Goal: Task Accomplishment & Management: Manage account settings

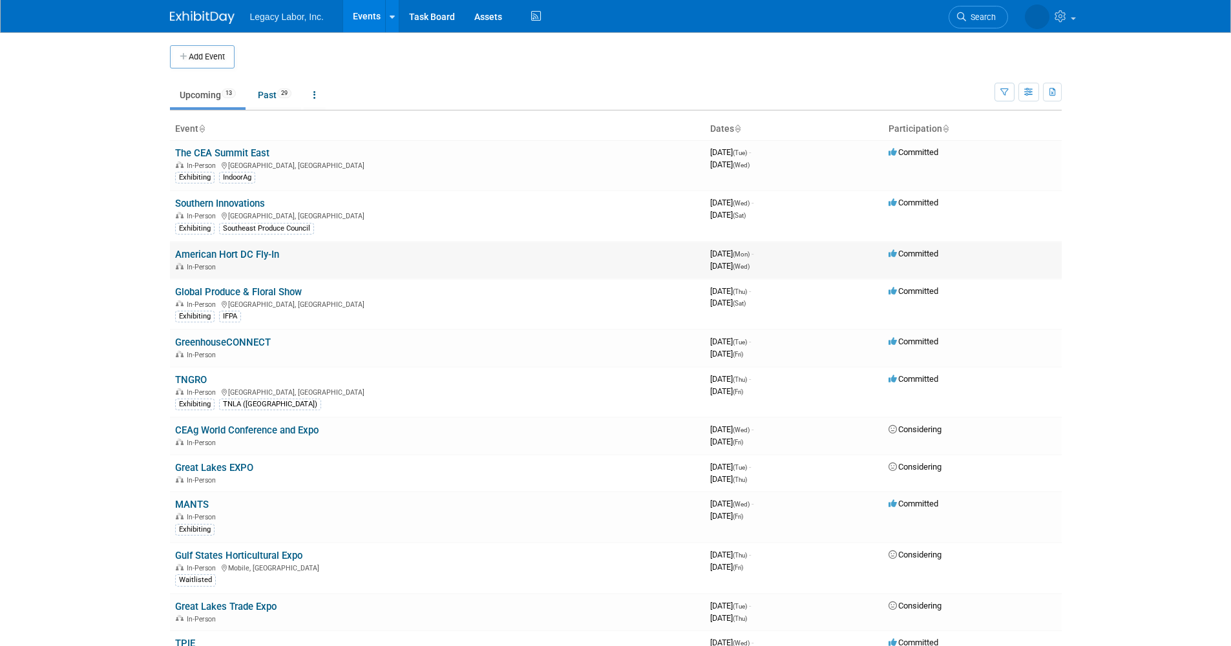
click at [257, 251] on link "American Hort DC Fly-In" at bounding box center [227, 255] width 104 height 12
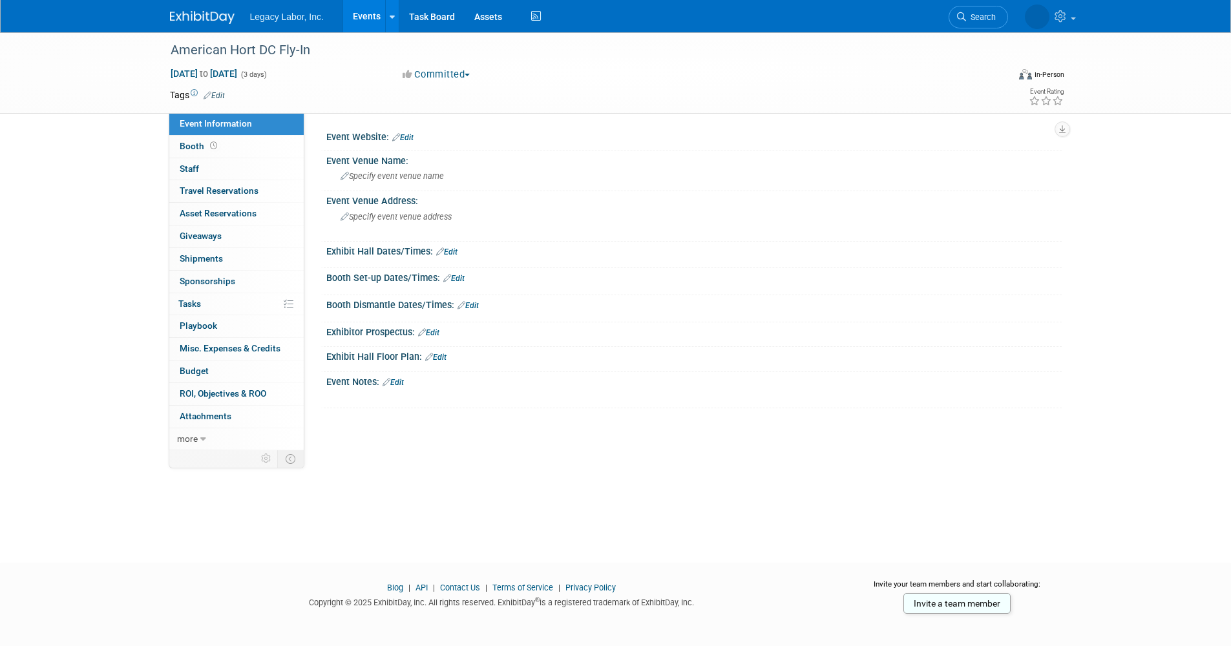
click at [217, 92] on link "Edit" at bounding box center [214, 95] width 21 height 9
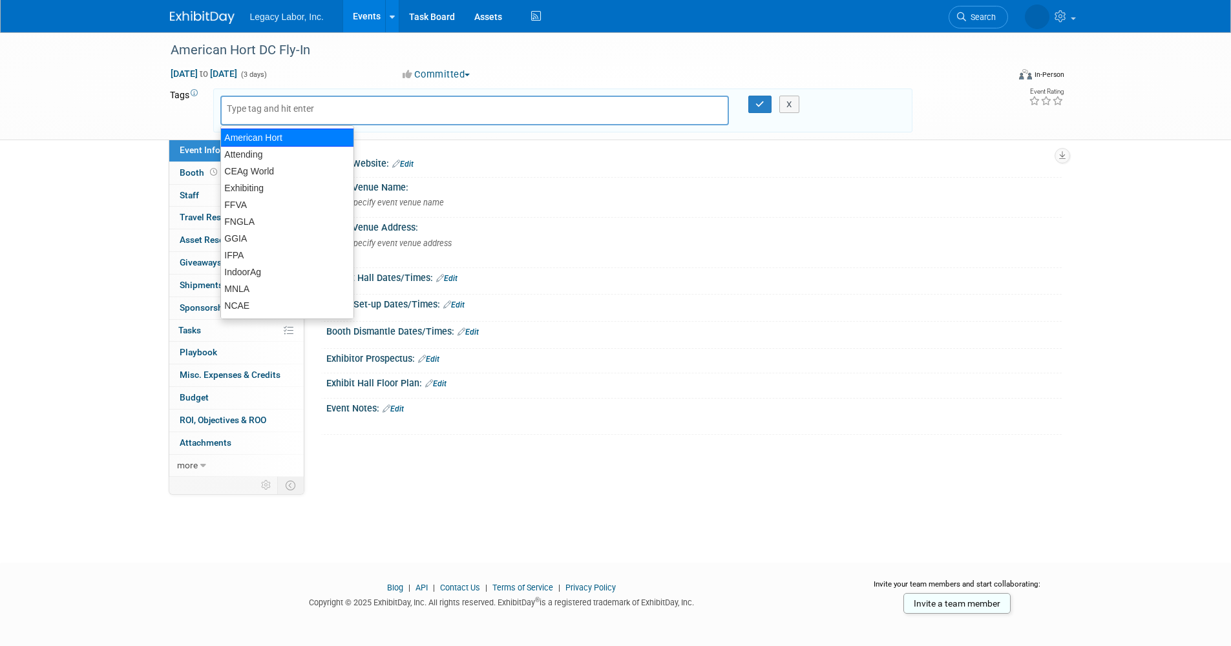
click at [277, 138] on div "American Hort" at bounding box center [287, 138] width 134 height 18
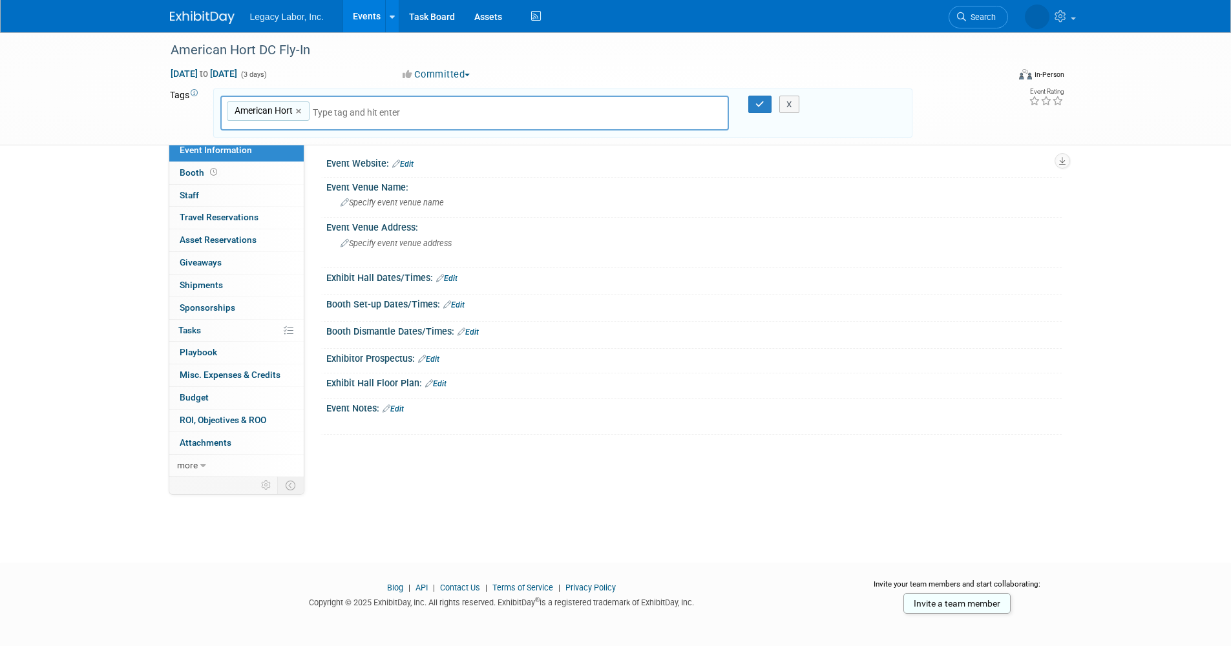
click at [388, 98] on div "American Hort American Hort ×" at bounding box center [474, 114] width 509 height 36
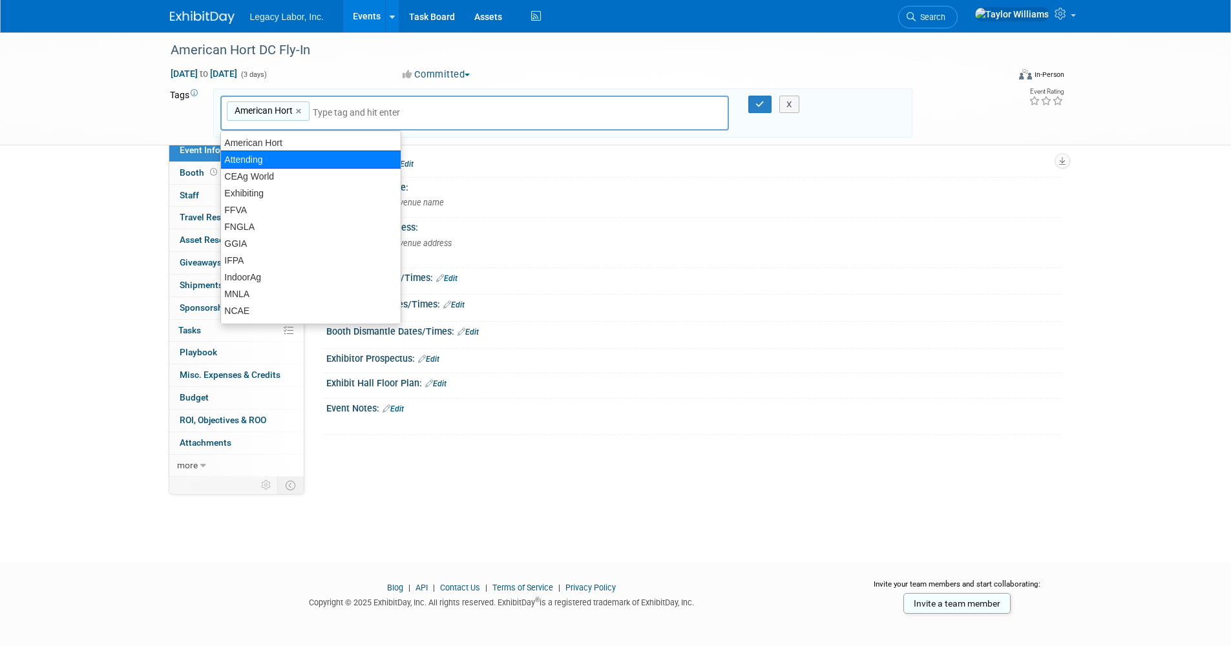
click at [261, 156] on div "Attending" at bounding box center [310, 160] width 181 height 18
type input "American Hort, Attending"
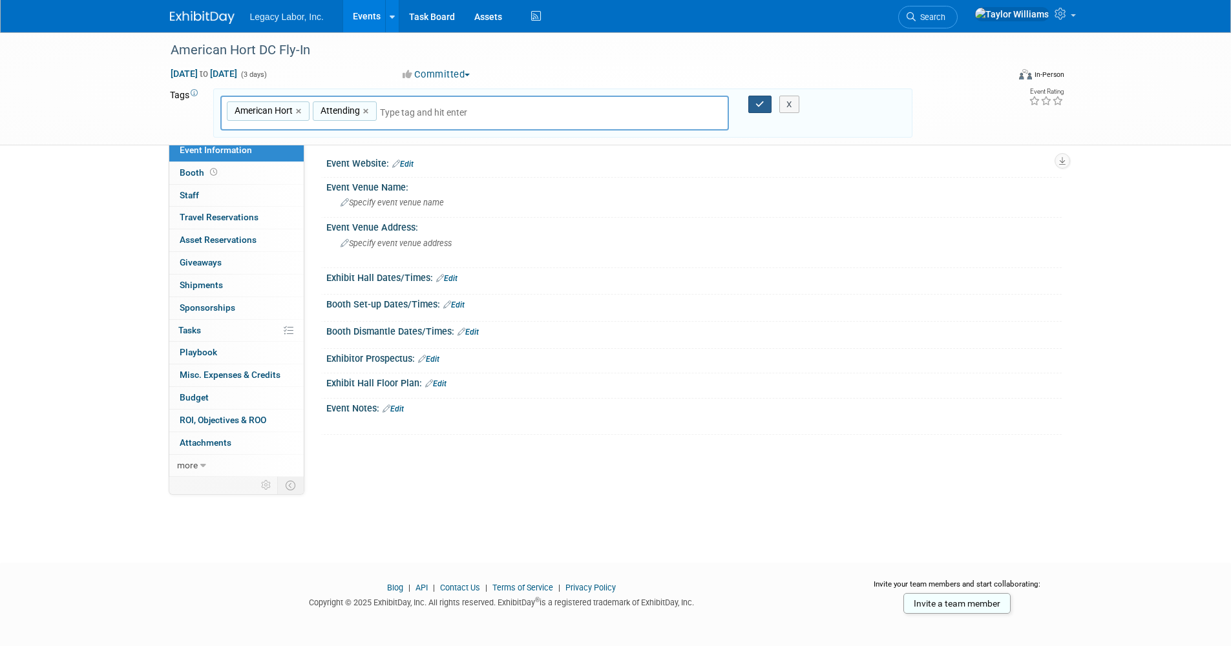
click at [752, 101] on button "button" at bounding box center [759, 105] width 23 height 18
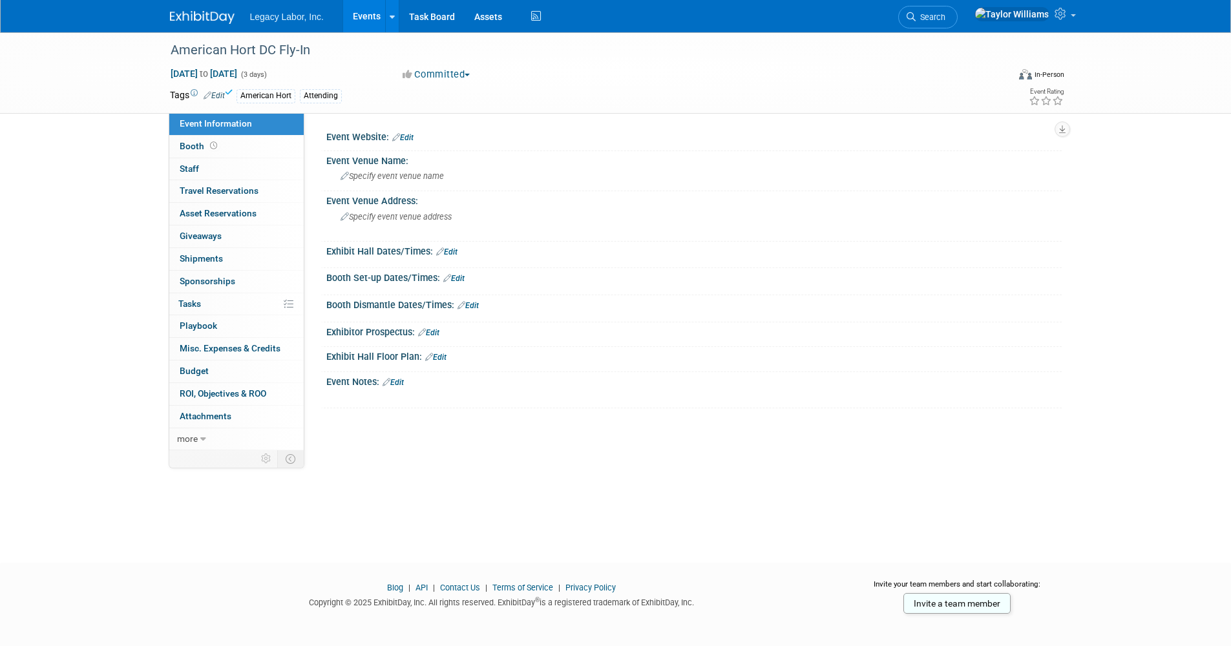
click at [360, 10] on link "Events" at bounding box center [366, 16] width 47 height 32
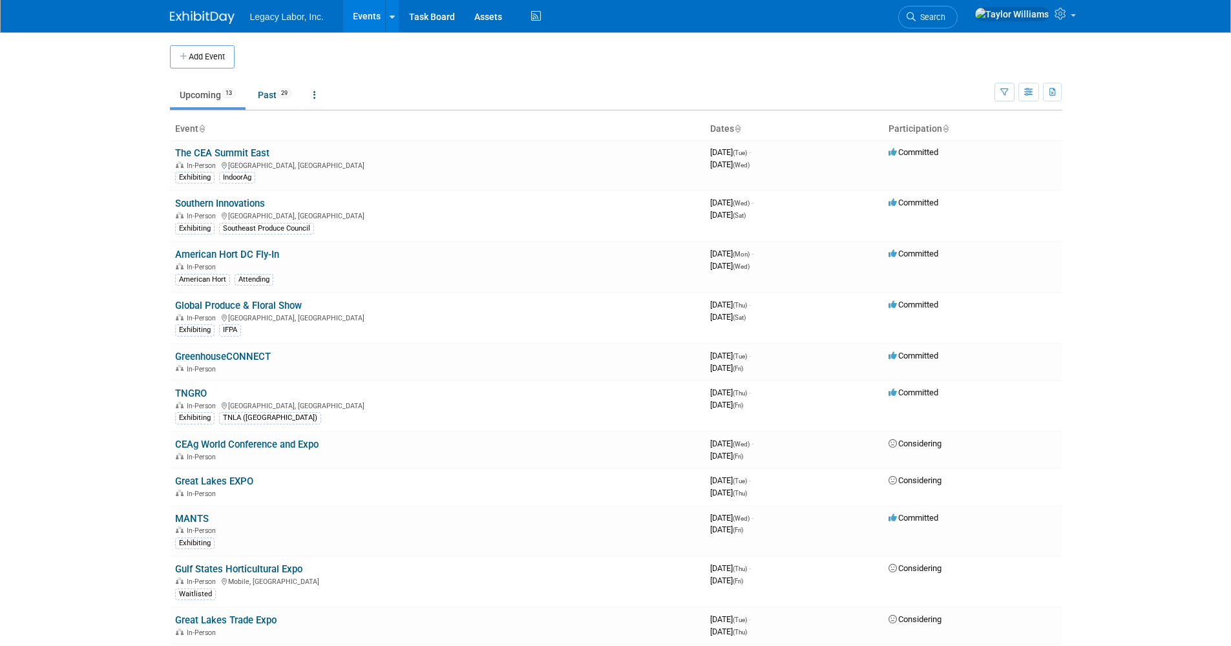
click at [242, 250] on link "American Hort DC Fly-In" at bounding box center [227, 255] width 104 height 12
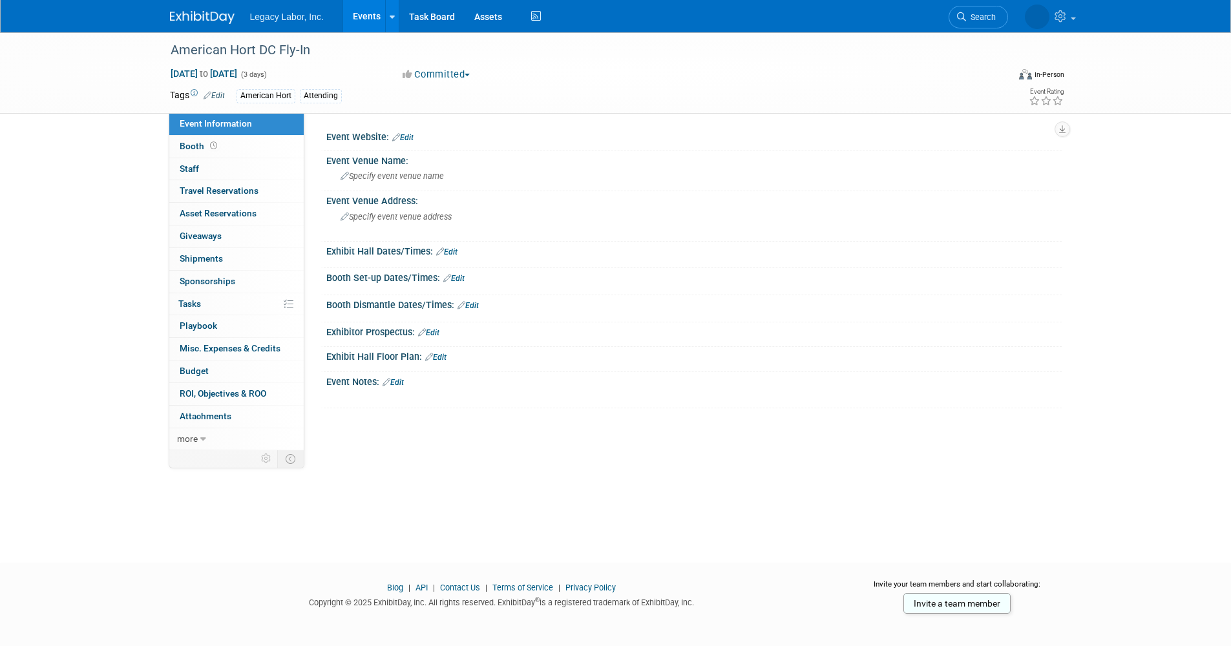
click at [320, 95] on div "Attending" at bounding box center [321, 96] width 42 height 14
click at [218, 97] on link "Edit" at bounding box center [214, 95] width 21 height 9
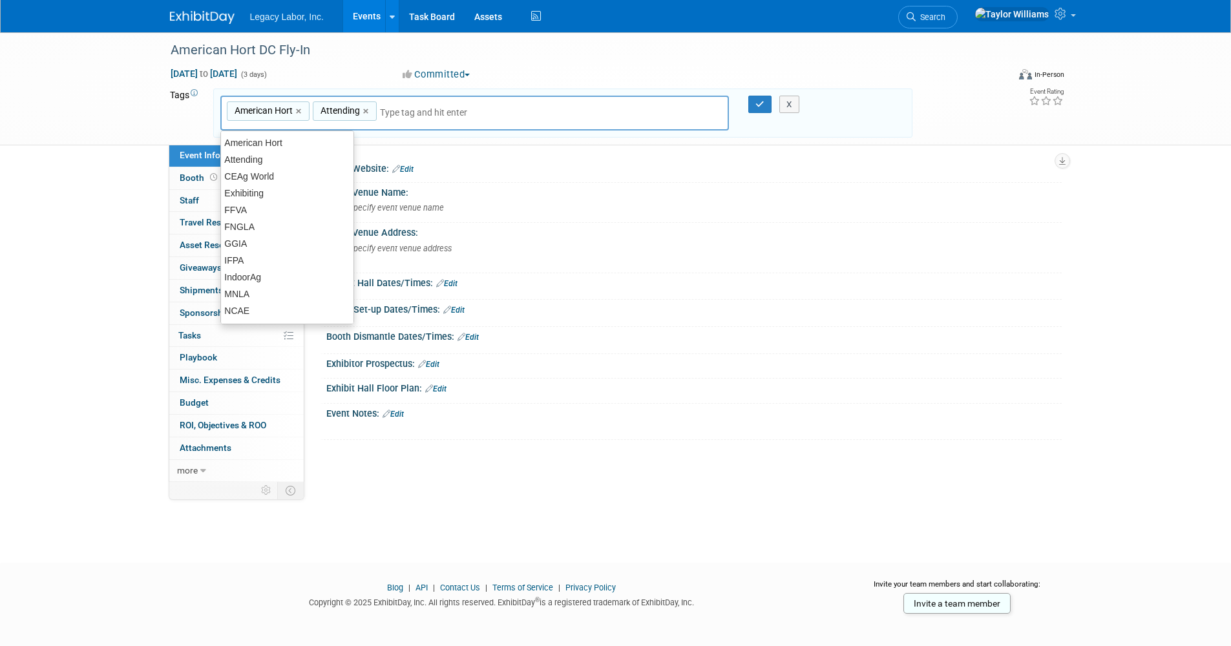
click at [295, 111] on div "American Hort ×" at bounding box center [268, 111] width 83 height 20
type input "American Hort"
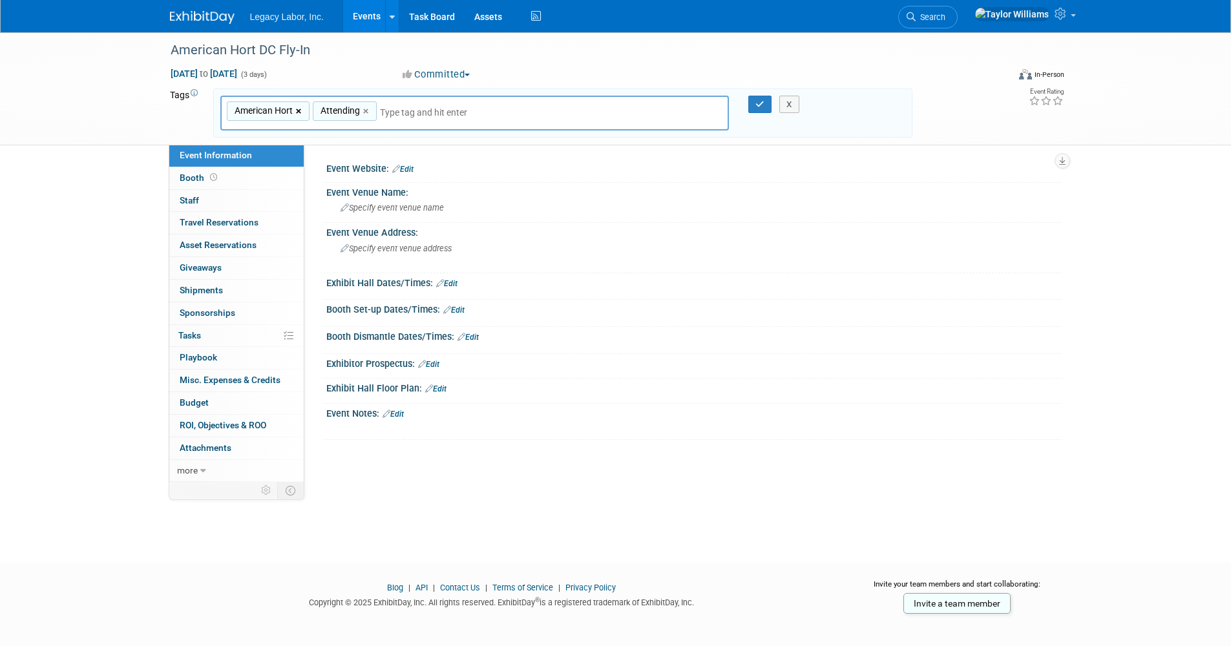
click at [298, 109] on link "×" at bounding box center [300, 111] width 8 height 15
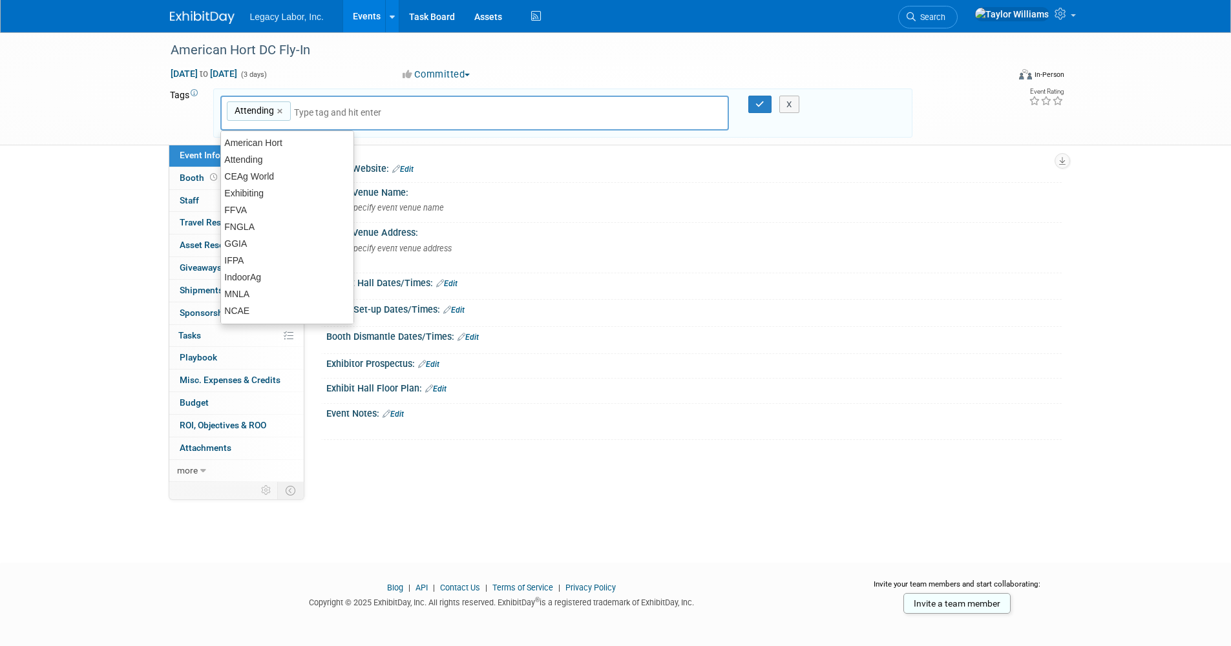
click at [330, 111] on input "text" at bounding box center [384, 112] width 181 height 13
click at [269, 142] on div "American Hort" at bounding box center [287, 143] width 134 height 18
type input "Attending, American Hort"
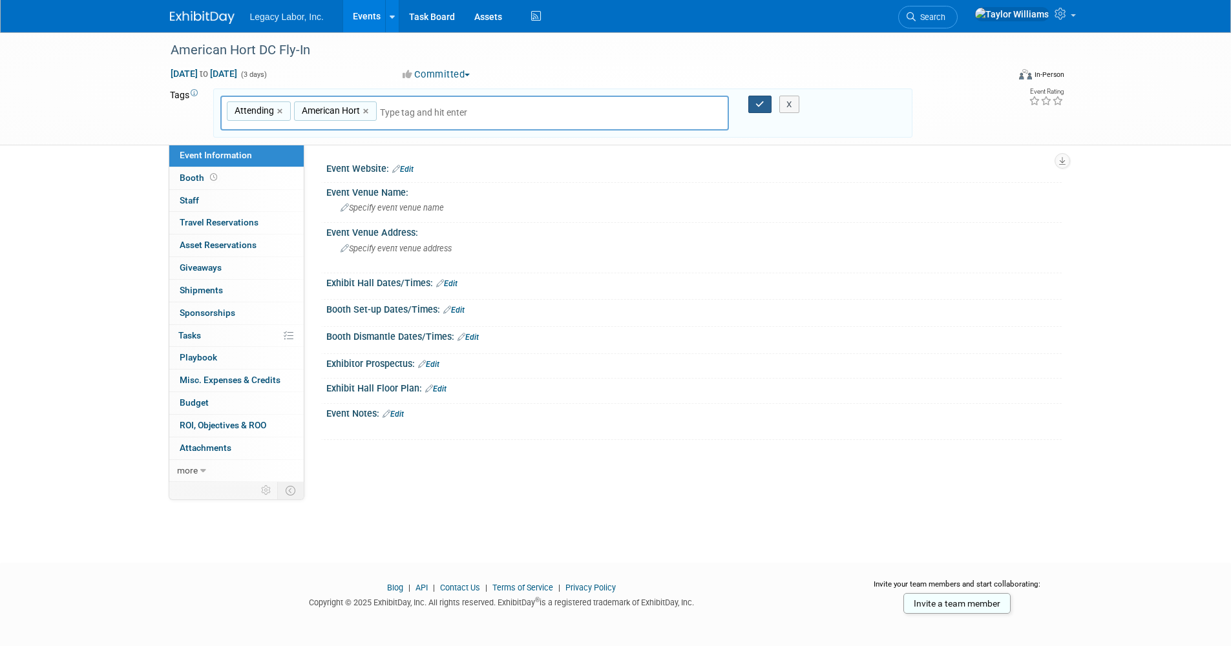
click at [752, 107] on button "button" at bounding box center [759, 105] width 23 height 18
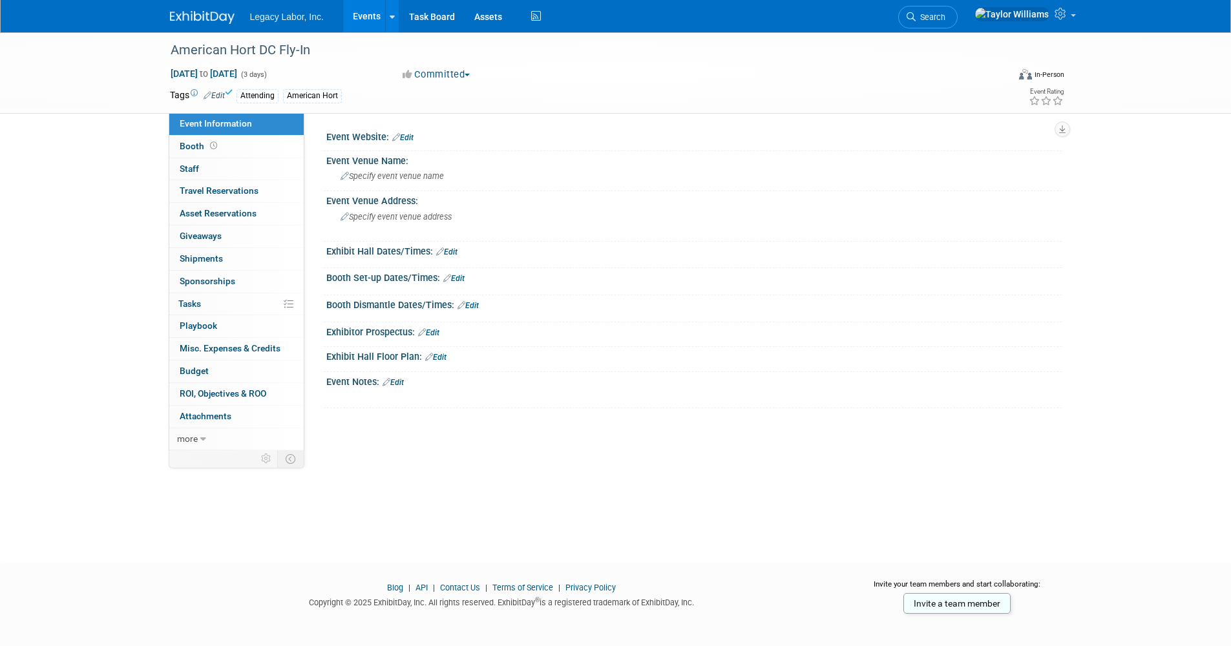
click at [372, 15] on link "Events" at bounding box center [366, 16] width 47 height 32
